Goal: Transaction & Acquisition: Purchase product/service

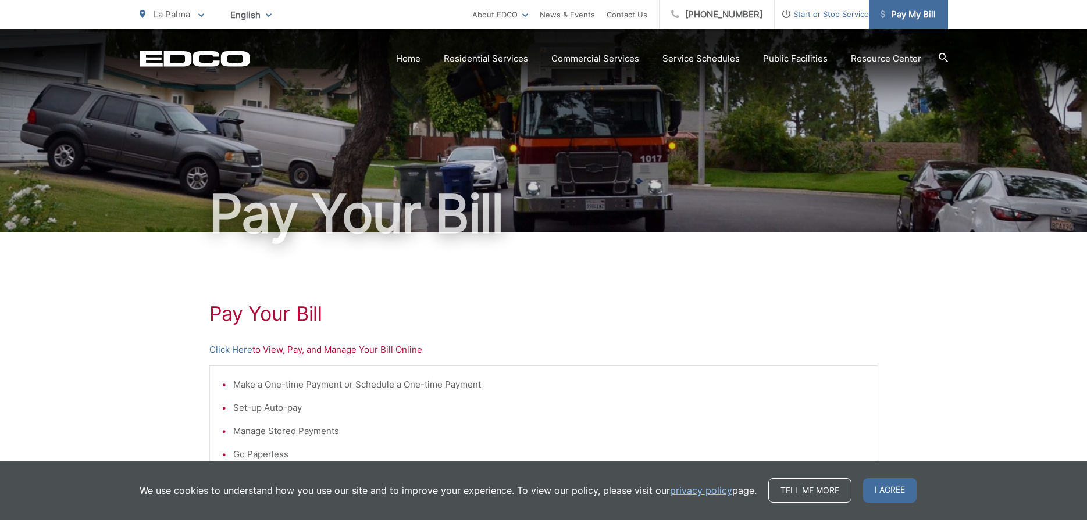
click at [899, 17] on span "Pay My Bill" at bounding box center [907, 15] width 55 height 14
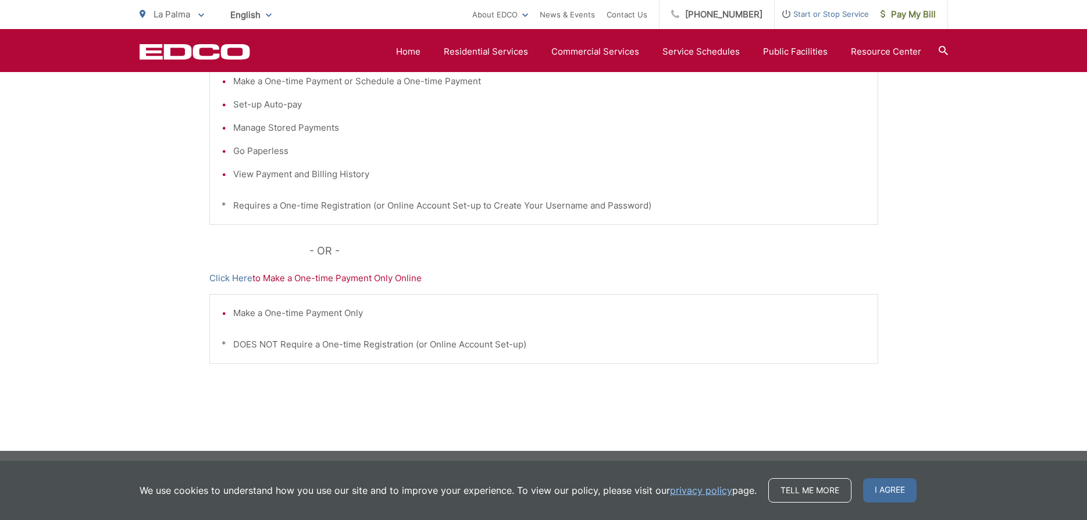
scroll to position [306, 0]
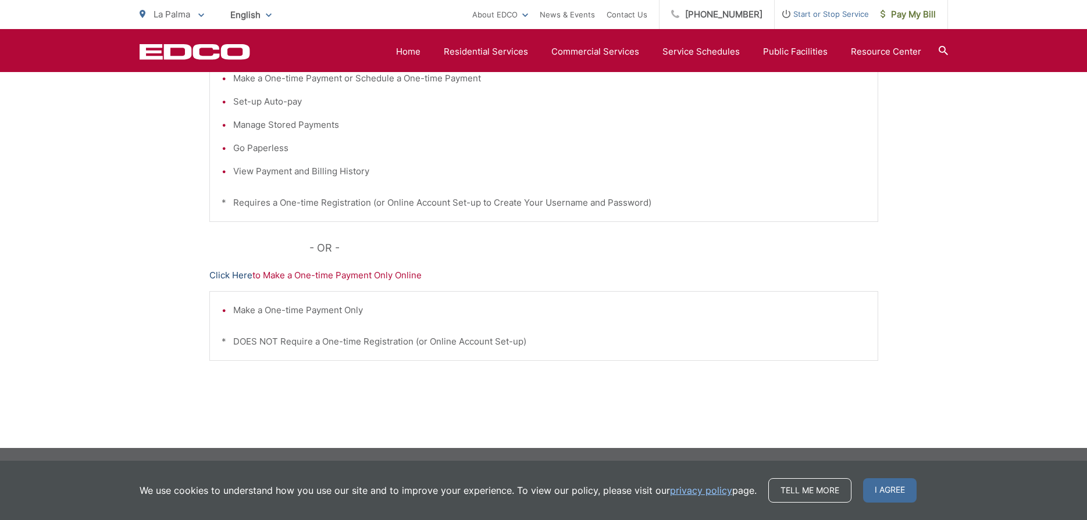
click at [224, 274] on link "Click Here" at bounding box center [230, 276] width 43 height 14
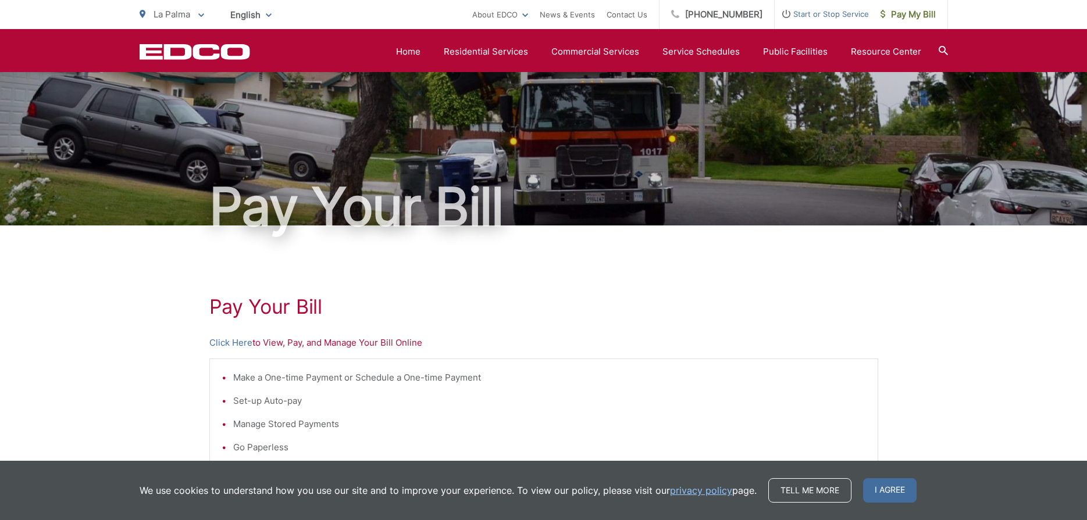
scroll to position [0, 0]
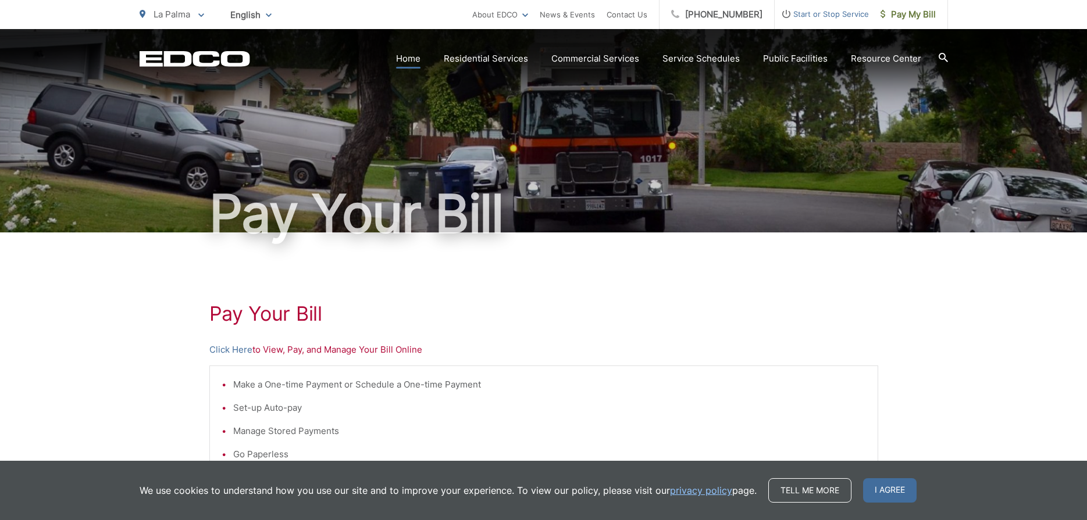
click at [412, 58] on link "Home" at bounding box center [408, 59] width 24 height 14
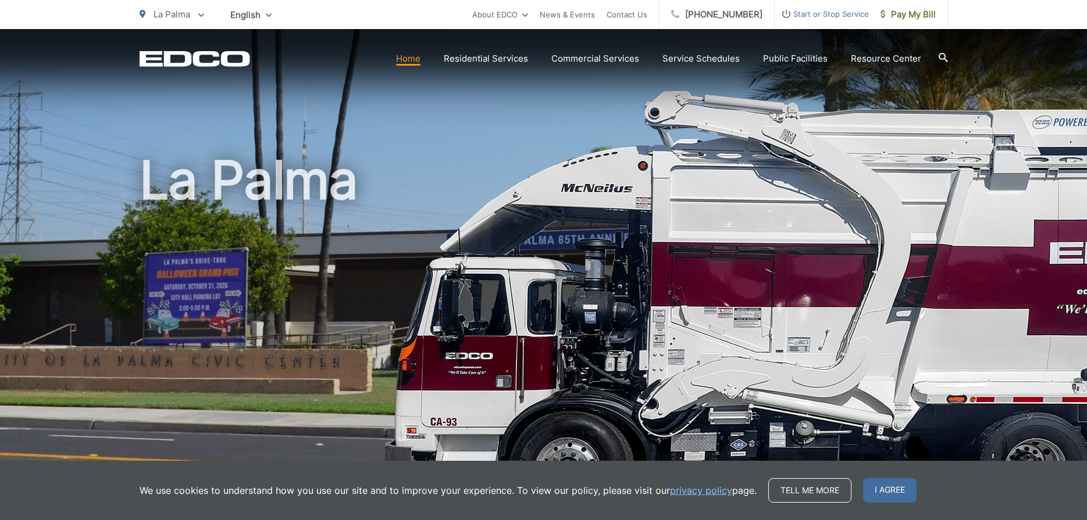
click at [199, 16] on icon at bounding box center [201, 15] width 6 height 4
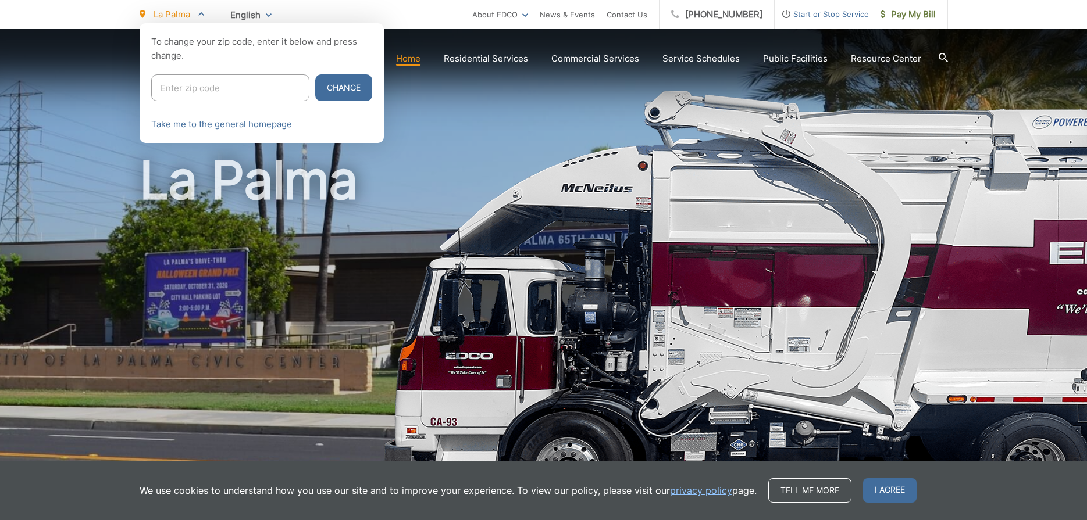
click at [185, 92] on input "Enter zip code" at bounding box center [230, 87] width 158 height 27
type input "92019"
click at [315, 95] on button "Change" at bounding box center [343, 87] width 57 height 27
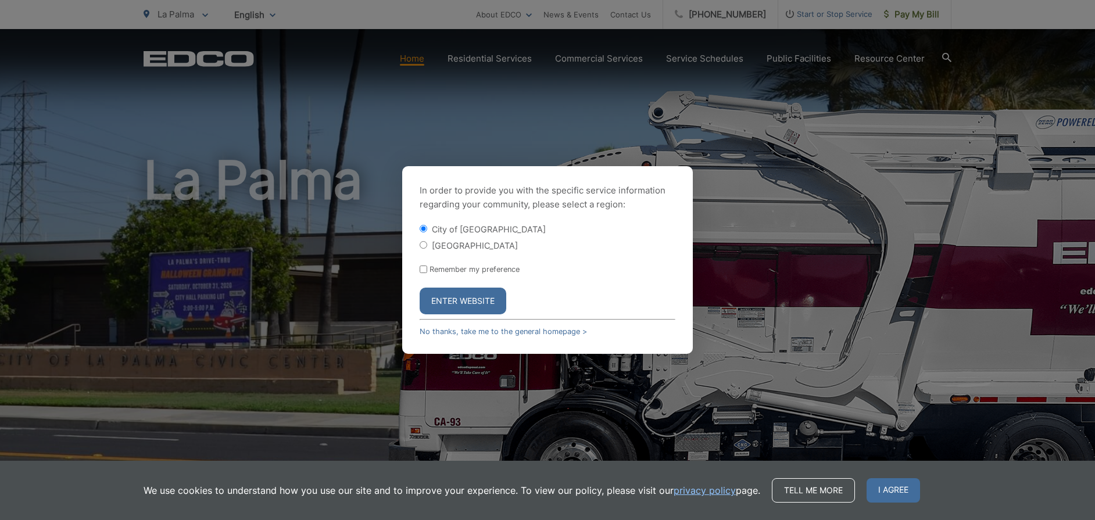
click at [458, 301] on button "Enter Website" at bounding box center [463, 301] width 87 height 27
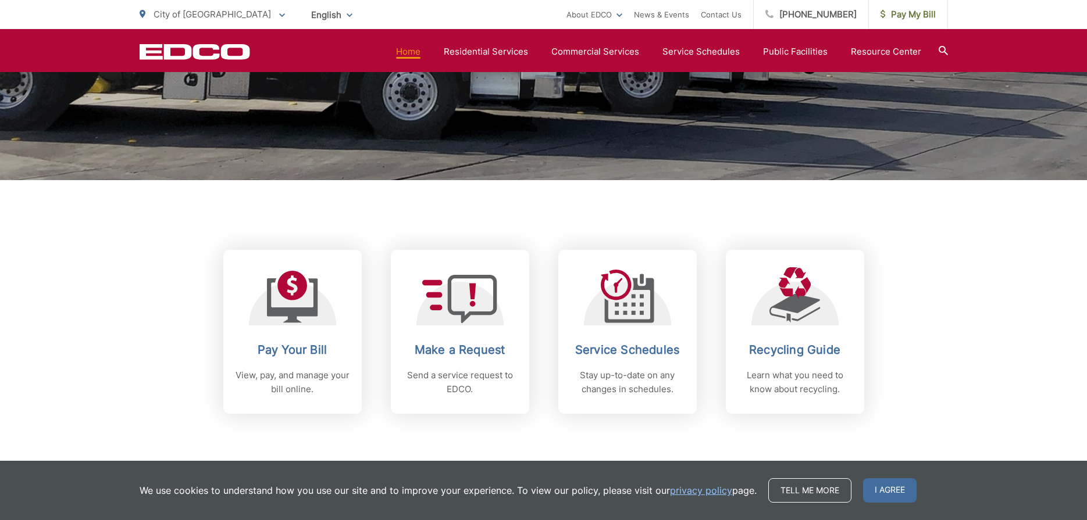
scroll to position [469, 0]
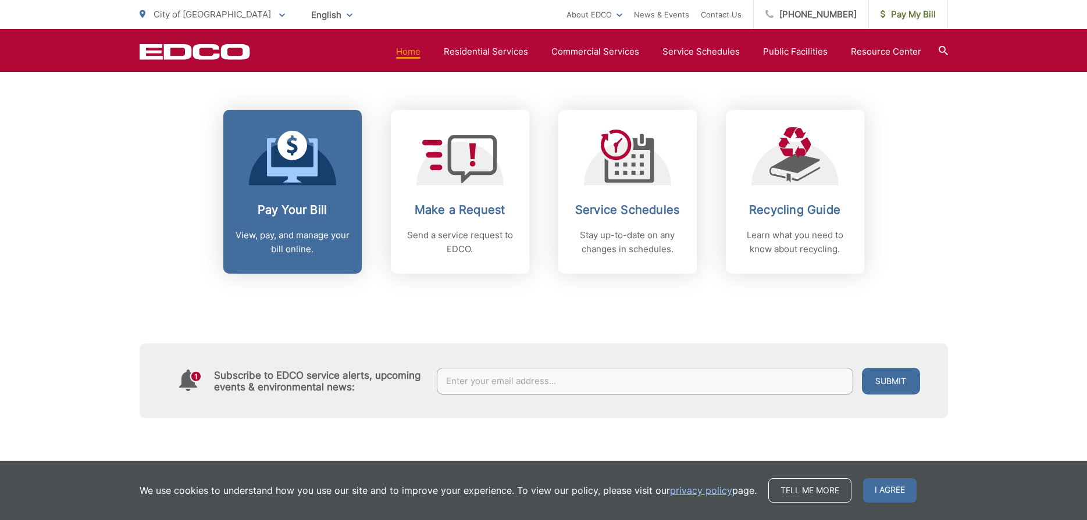
click at [266, 211] on h2 "Pay Your Bill" at bounding box center [292, 210] width 115 height 14
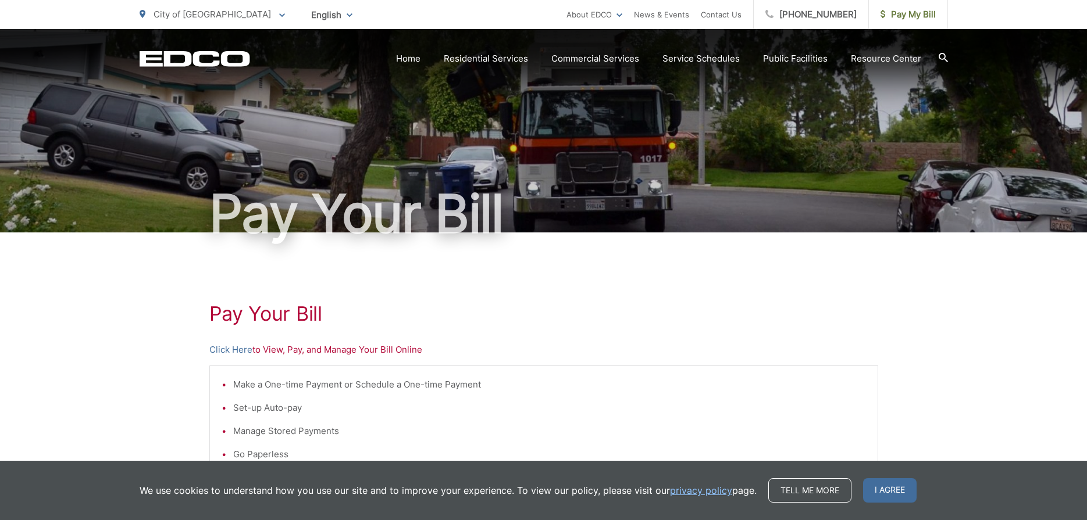
scroll to position [233, 0]
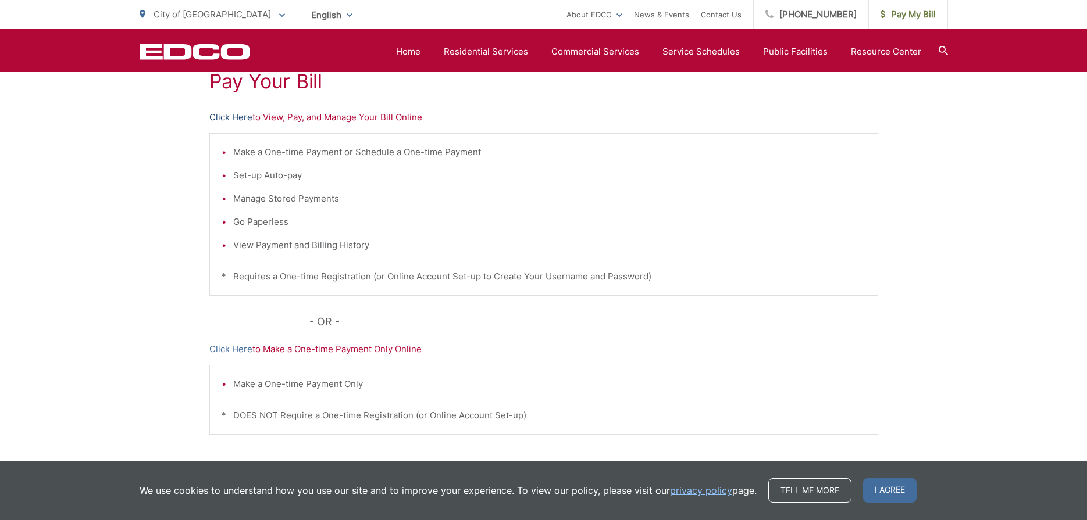
click at [226, 116] on link "Click Here" at bounding box center [230, 117] width 43 height 14
